Goal: Communication & Community: Connect with others

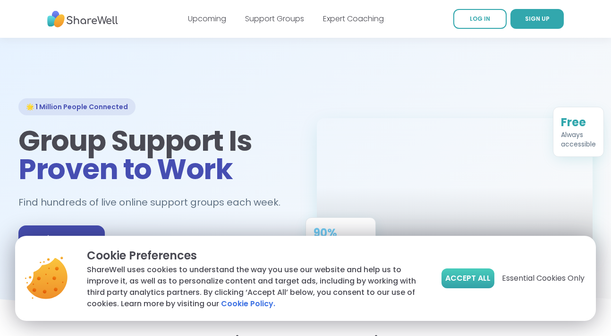
click at [455, 279] on span "Accept All" at bounding box center [467, 277] width 45 height 11
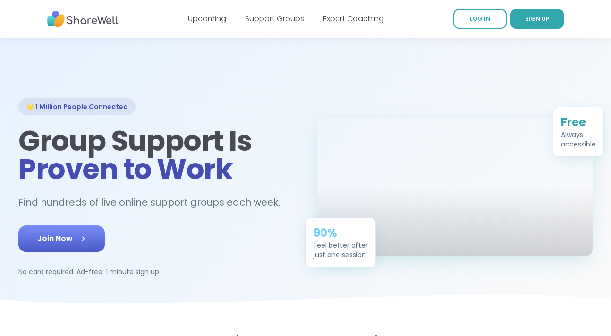
click at [68, 237] on span "Join Now" at bounding box center [61, 238] width 49 height 11
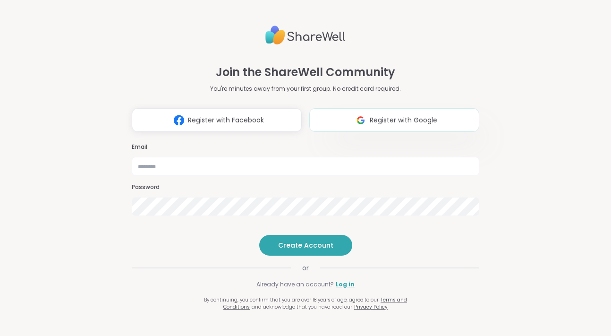
click at [356, 111] on img at bounding box center [361, 119] width 18 height 17
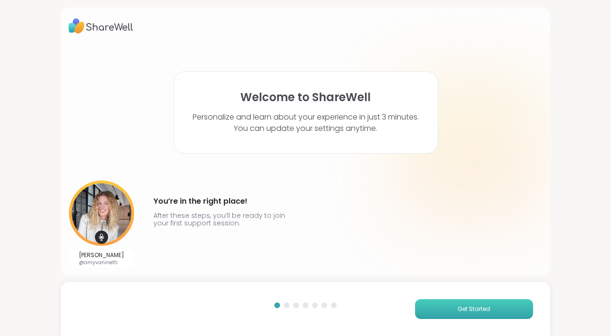
click at [433, 306] on button "Get Started" at bounding box center [474, 309] width 118 height 20
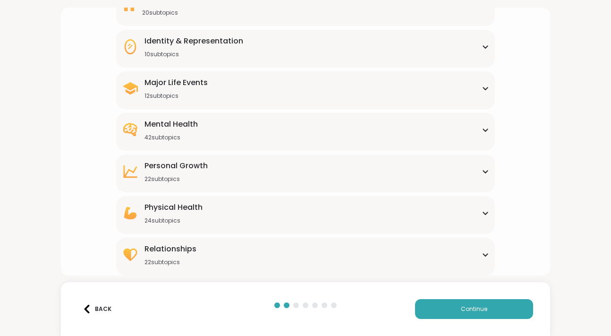
click at [275, 128] on div "Mental Health 42 subtopics" at bounding box center [306, 129] width 368 height 23
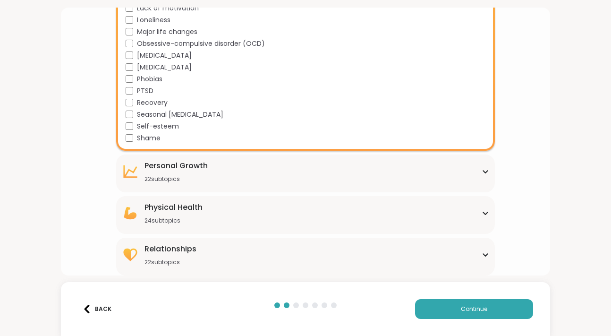
click at [206, 168] on div "Personal Growth" at bounding box center [175, 165] width 63 height 11
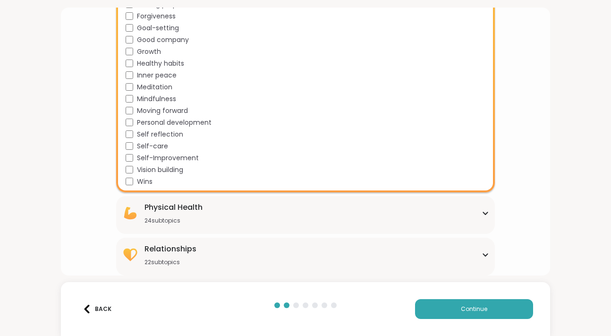
scroll to position [837, 0]
click at [231, 210] on div "Physical Health 24 subtopics" at bounding box center [306, 213] width 368 height 23
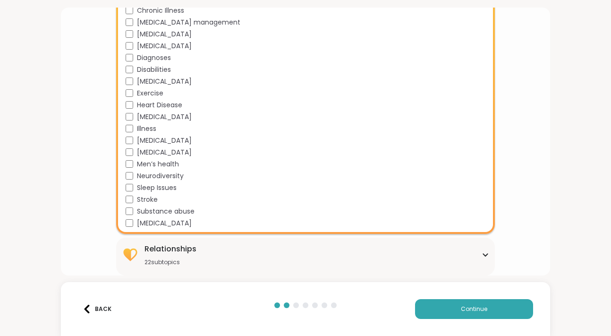
scroll to position [1119, 0]
click at [201, 248] on div "Relationships 22 subtopics" at bounding box center [306, 254] width 368 height 23
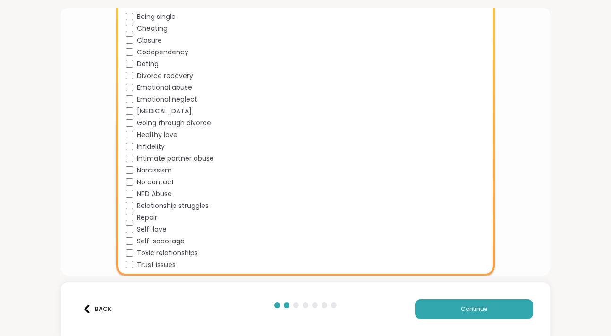
scroll to position [1376, 0]
click at [480, 315] on button "Continue" at bounding box center [474, 309] width 118 height 20
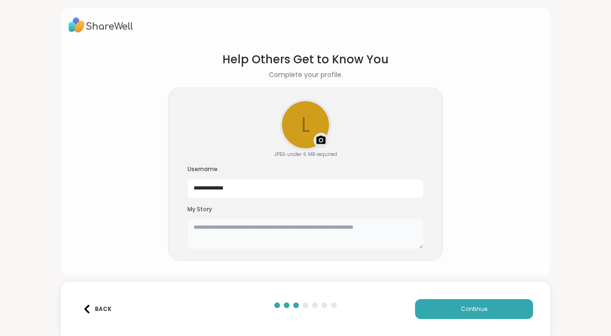
click at [292, 240] on textarea at bounding box center [305, 234] width 236 height 30
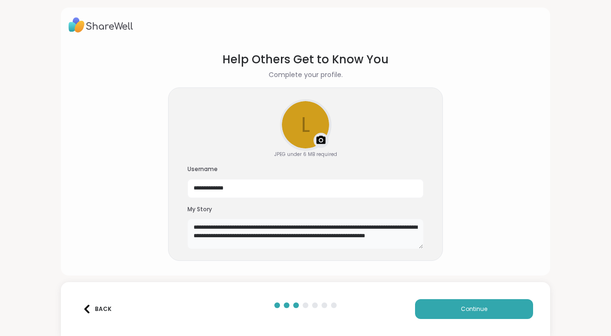
drag, startPoint x: 292, startPoint y: 240, endPoint x: 297, endPoint y: 202, distance: 37.6
click at [292, 234] on textarea "**********" at bounding box center [305, 234] width 236 height 30
type textarea "**********"
click at [458, 313] on button "Continue" at bounding box center [474, 309] width 118 height 20
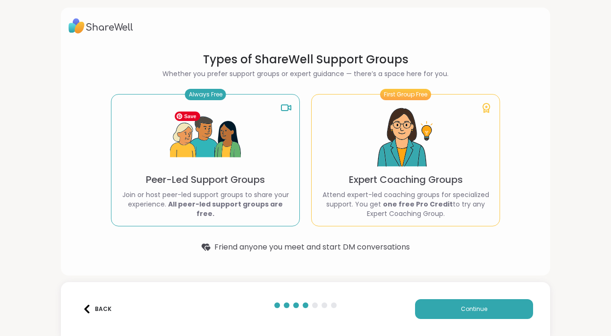
click at [204, 170] on img at bounding box center [205, 137] width 71 height 71
click at [439, 193] on p "Attend expert-led coaching groups for specialized support. You get one free Pro…" at bounding box center [405, 204] width 173 height 28
click at [274, 187] on div "Always Free Peer-Led Support Groups Join or host peer-led support groups to sha…" at bounding box center [205, 160] width 189 height 132
click at [211, 136] on img at bounding box center [205, 137] width 71 height 71
click at [438, 305] on button "Continue" at bounding box center [474, 309] width 118 height 20
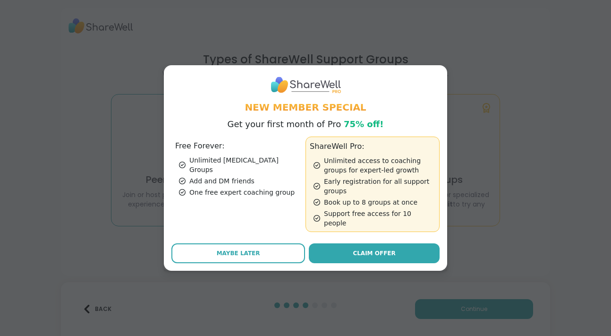
click at [250, 188] on div "One free expert coaching group" at bounding box center [240, 191] width 123 height 9
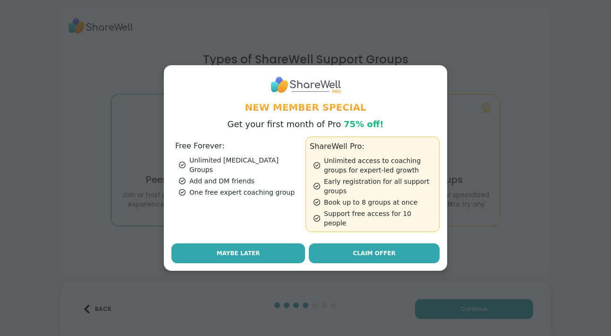
click at [209, 247] on button "Maybe Later" at bounding box center [238, 253] width 134 height 20
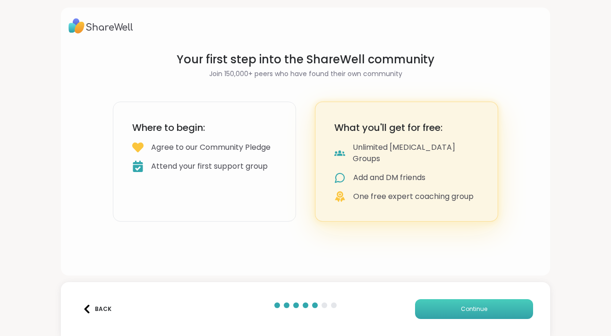
click at [445, 312] on button "Continue" at bounding box center [474, 309] width 118 height 20
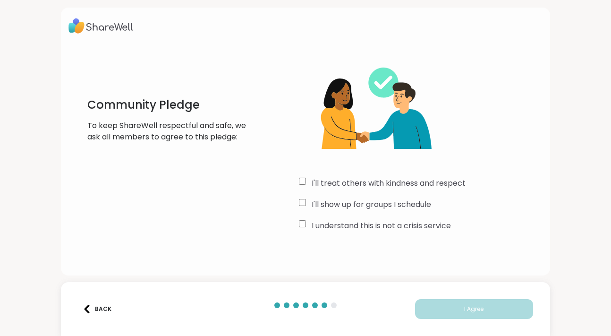
click at [308, 180] on div "I'll treat others with kindness and respect" at bounding box center [421, 182] width 244 height 11
click at [456, 313] on button "I Agree" at bounding box center [474, 309] width 118 height 20
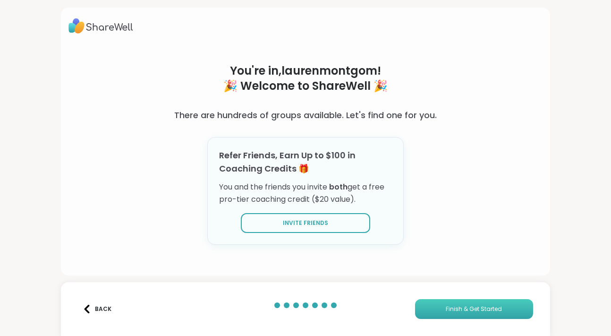
click at [456, 313] on button "Finish & Get Started" at bounding box center [474, 309] width 118 height 20
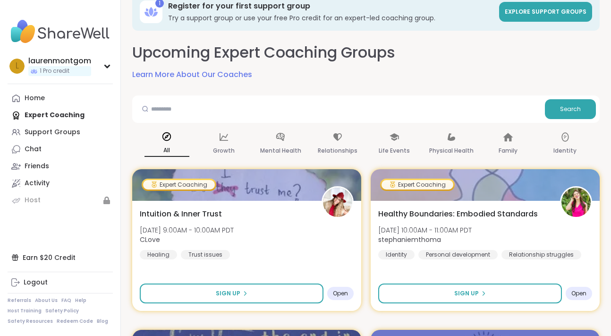
scroll to position [20, 0]
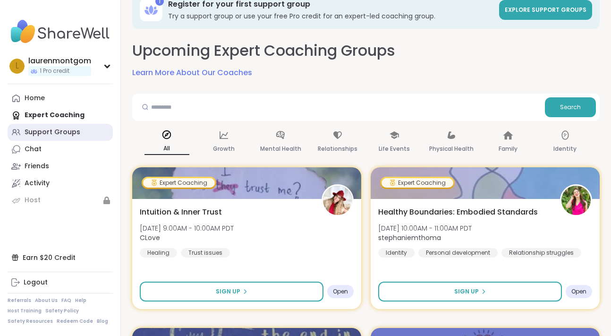
click at [70, 130] on div "Support Groups" at bounding box center [53, 131] width 56 height 9
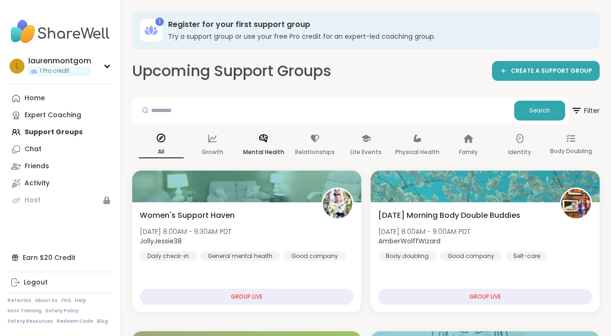
click at [260, 138] on icon at bounding box center [263, 138] width 8 height 8
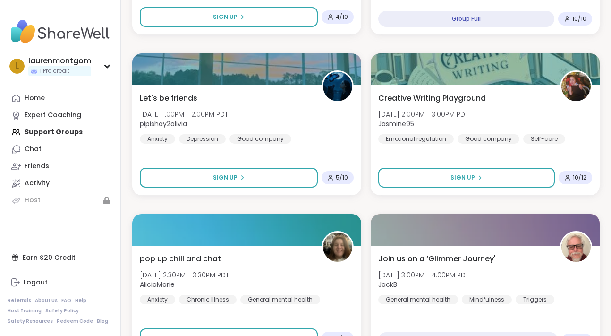
scroll to position [943, 0]
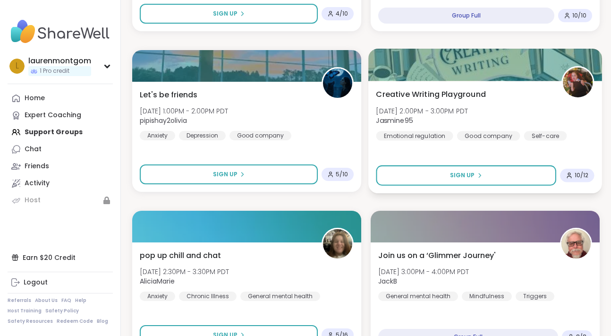
click at [442, 88] on span "Creative Writing Playground" at bounding box center [431, 93] width 110 height 11
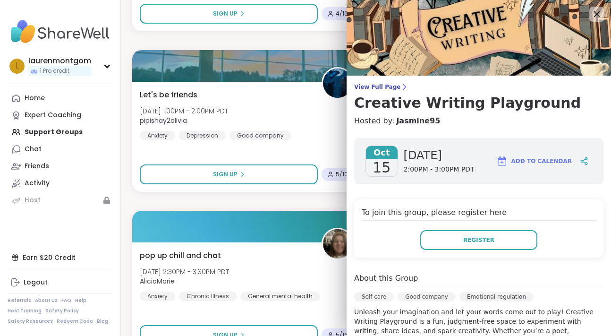
scroll to position [0, 0]
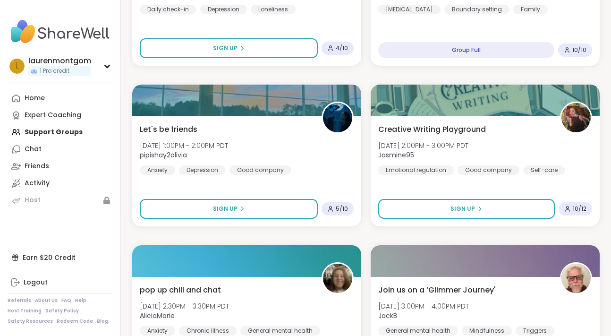
scroll to position [902, 0]
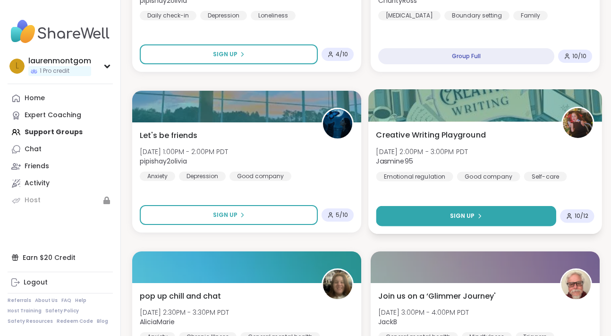
click at [386, 219] on button "Sign Up" at bounding box center [466, 216] width 180 height 20
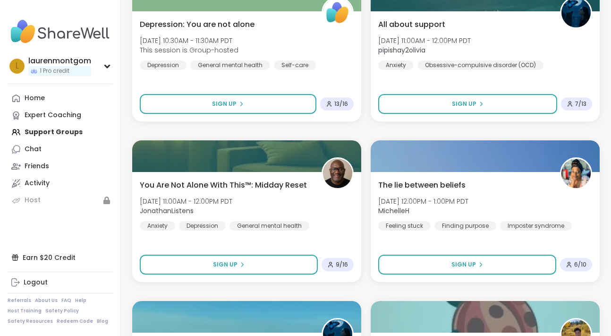
scroll to position [405, 0]
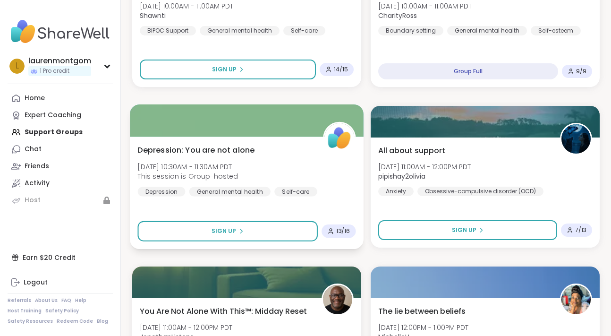
click at [259, 160] on div "[MEDICAL_DATA]: You are not alone [DATE] 10:30AM - 11:30AM PDT This session is …" at bounding box center [246, 170] width 218 height 52
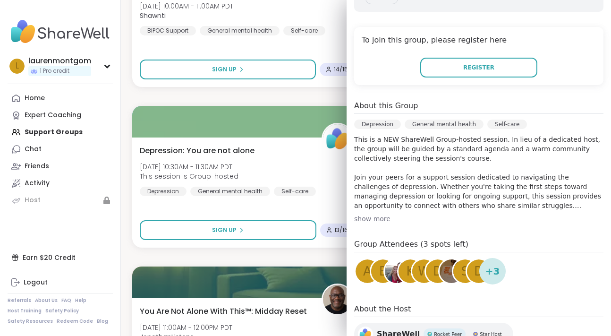
scroll to position [174, 0]
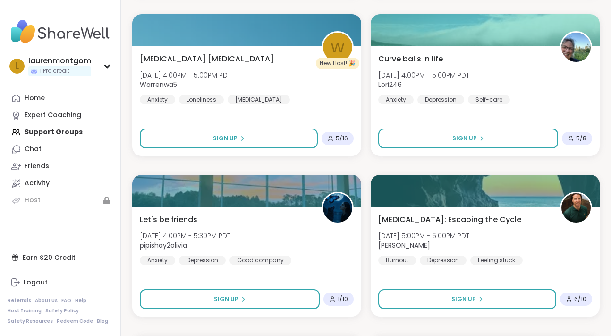
scroll to position [1303, 0]
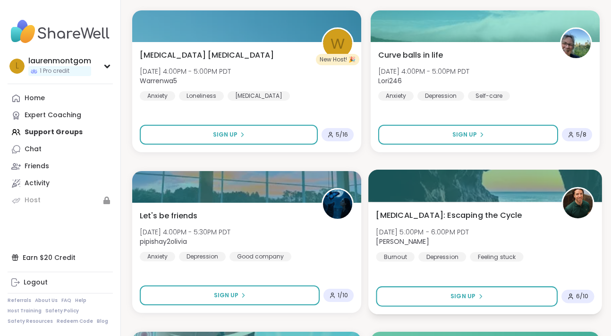
click at [523, 211] on div "[MEDICAL_DATA]: Escaping the Cycle [DATE] 5:00PM - 6:00PM PDT [PERSON_NAME] [ME…" at bounding box center [485, 235] width 218 height 52
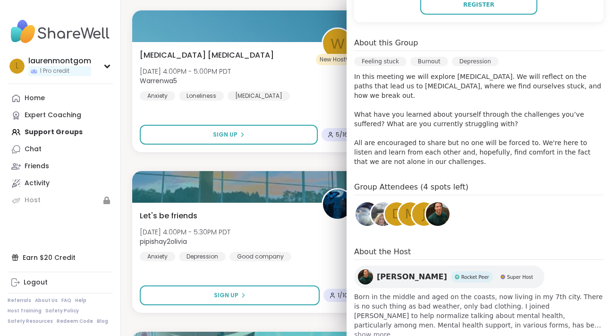
scroll to position [252, 0]
click at [390, 202] on div "d" at bounding box center [397, 214] width 24 height 24
click at [366, 202] on img at bounding box center [367, 214] width 24 height 24
click at [379, 202] on img at bounding box center [383, 214] width 24 height 24
click at [312, 157] on div "Women's Support Haven [DATE] 8:00AM - 9:30AM PDT JollyJessie38 Daily check-in G…" at bounding box center [365, 322] width 467 height 2870
